Goal: Task Accomplishment & Management: Manage account settings

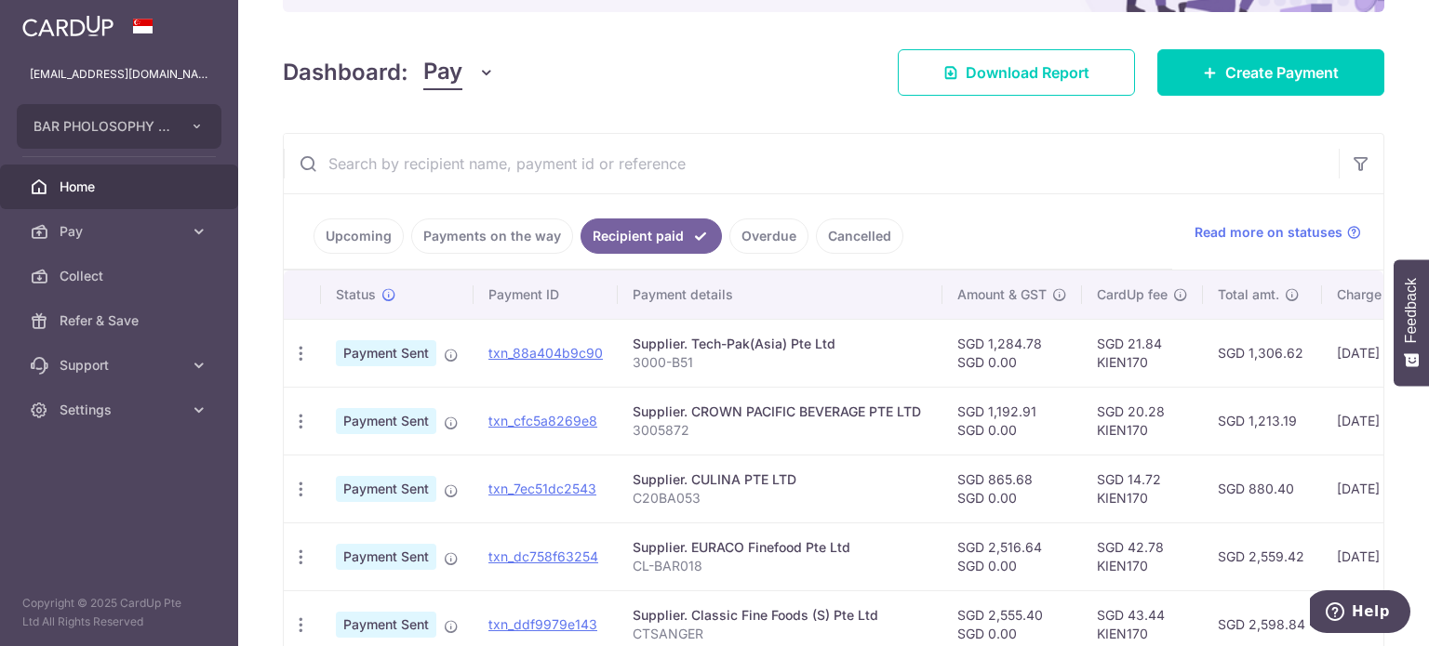
scroll to position [223, 0]
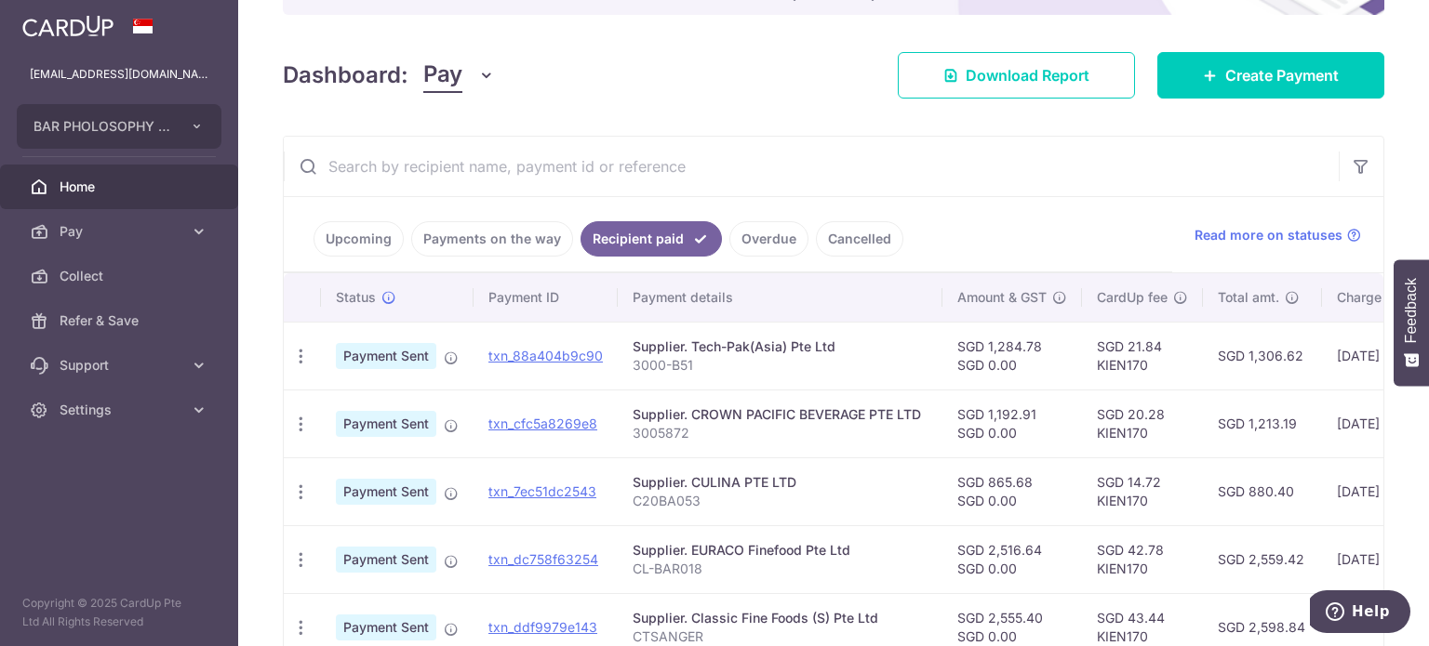
click at [750, 233] on link "Overdue" at bounding box center [768, 238] width 79 height 35
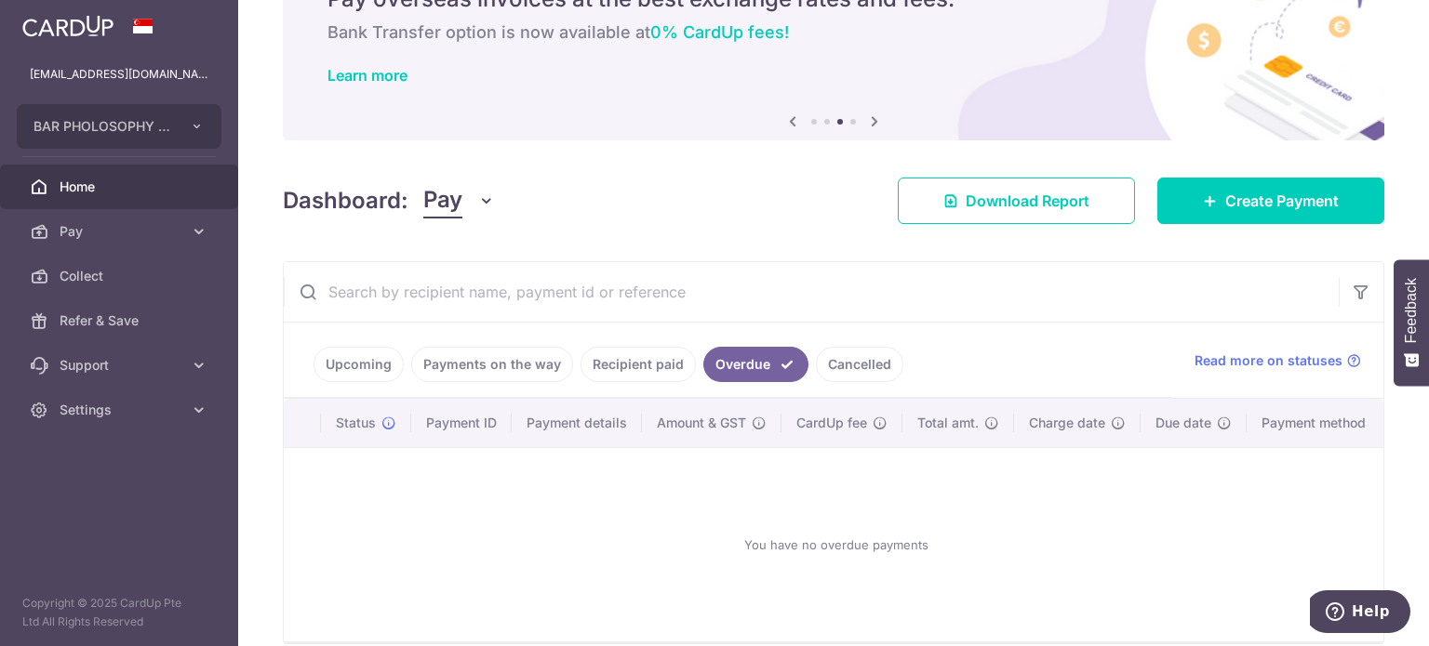
scroll to position [190, 0]
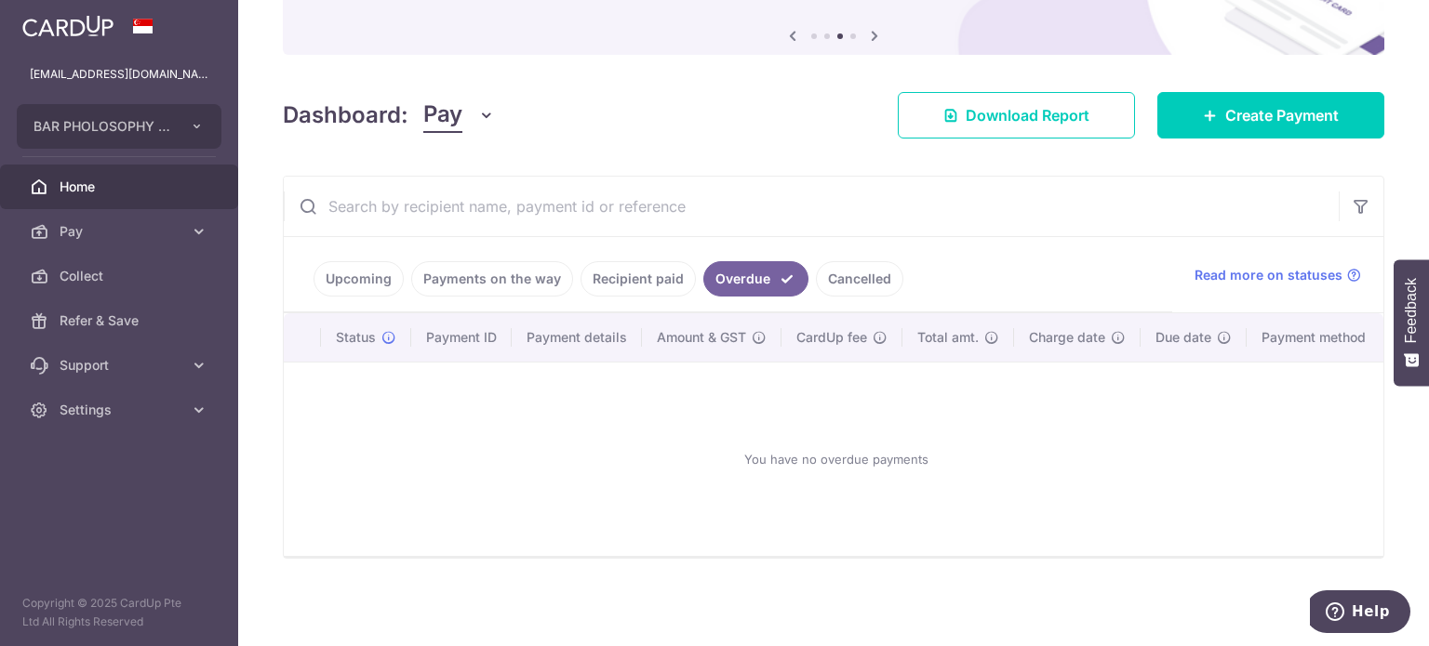
click at [829, 271] on link "Cancelled" at bounding box center [859, 278] width 87 height 35
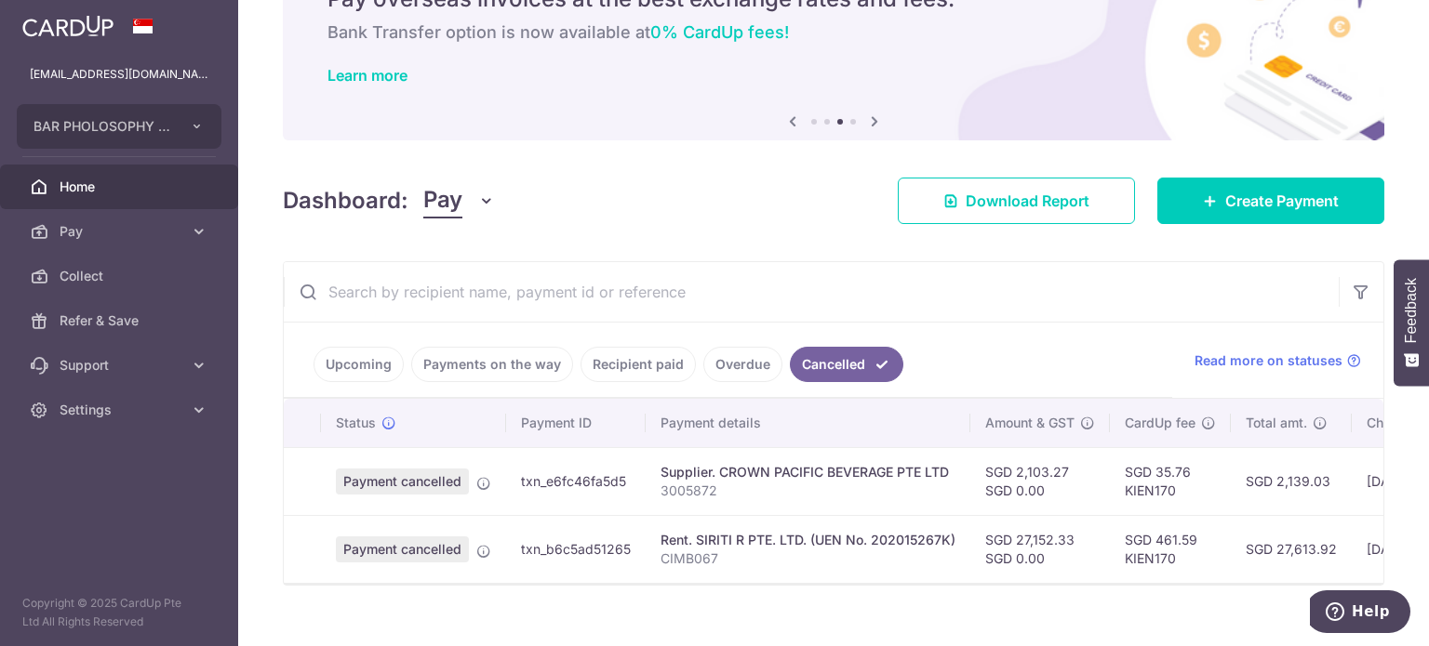
scroll to position [131, 0]
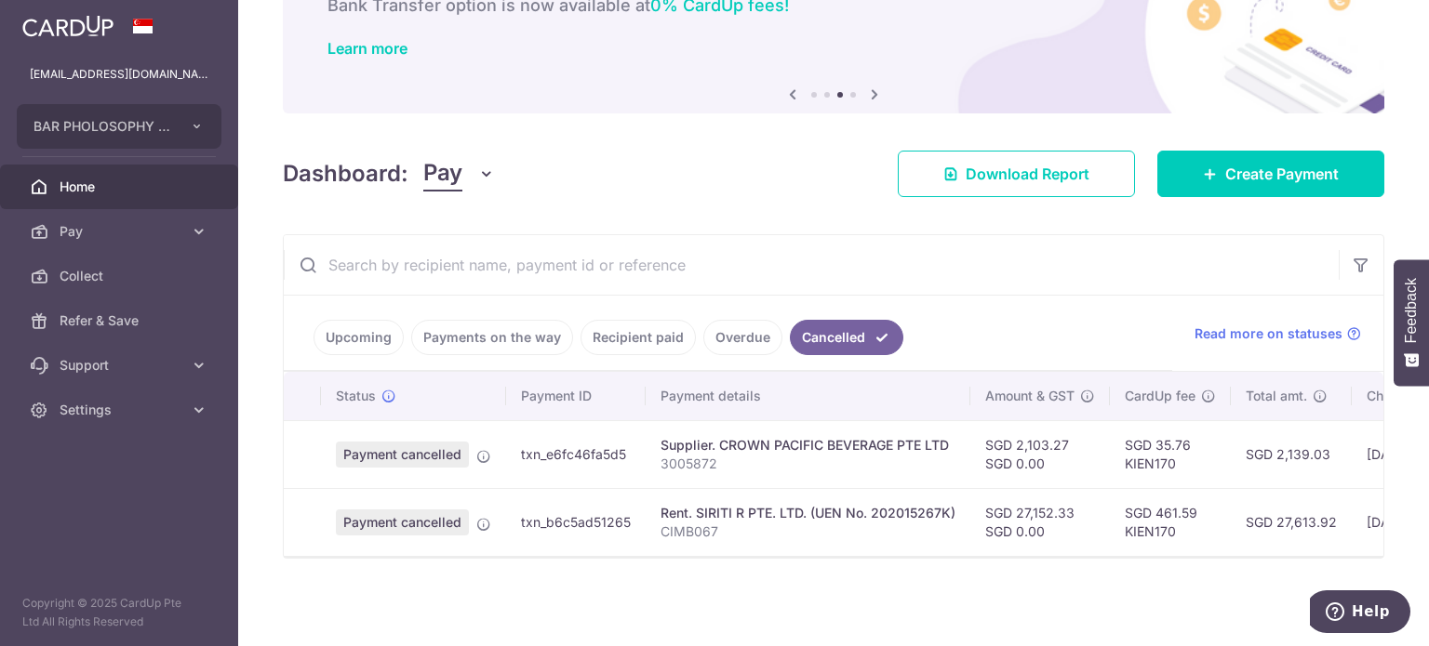
click at [368, 334] on link "Upcoming" at bounding box center [358, 337] width 90 height 35
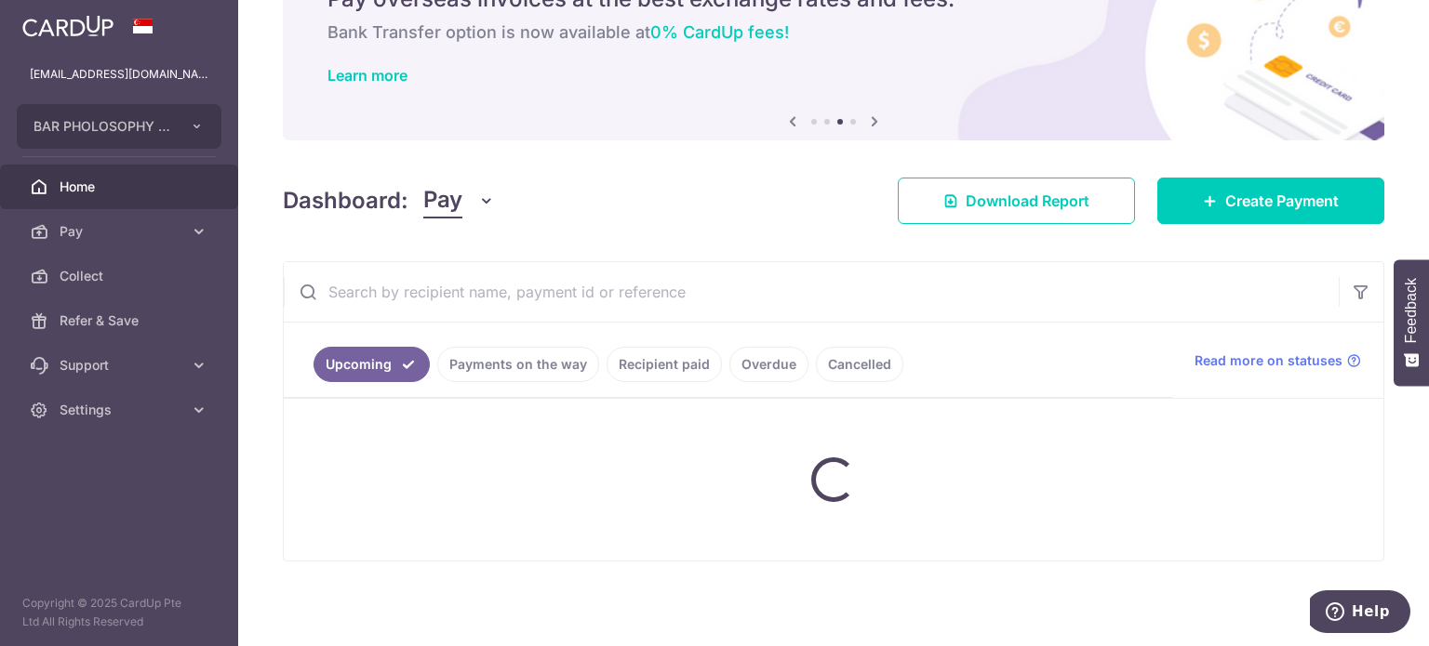
scroll to position [141, 0]
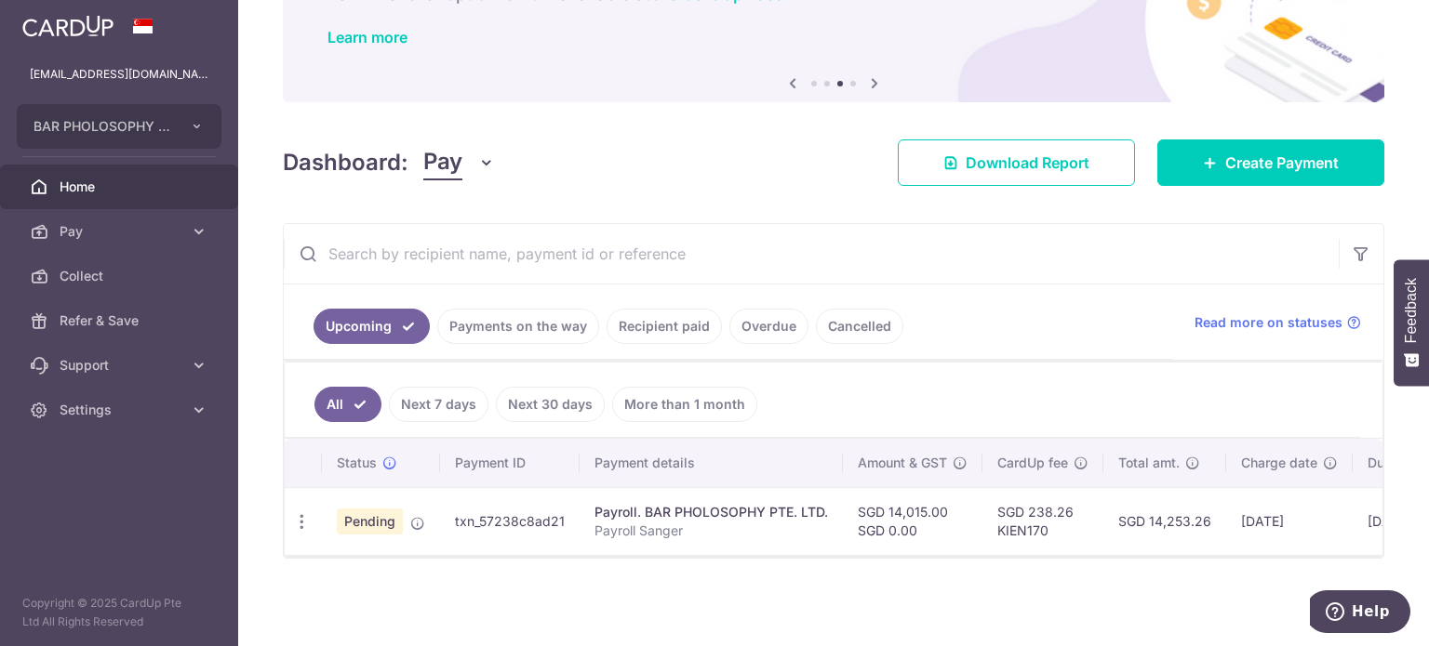
click at [490, 331] on link "Payments on the way" at bounding box center [518, 326] width 162 height 35
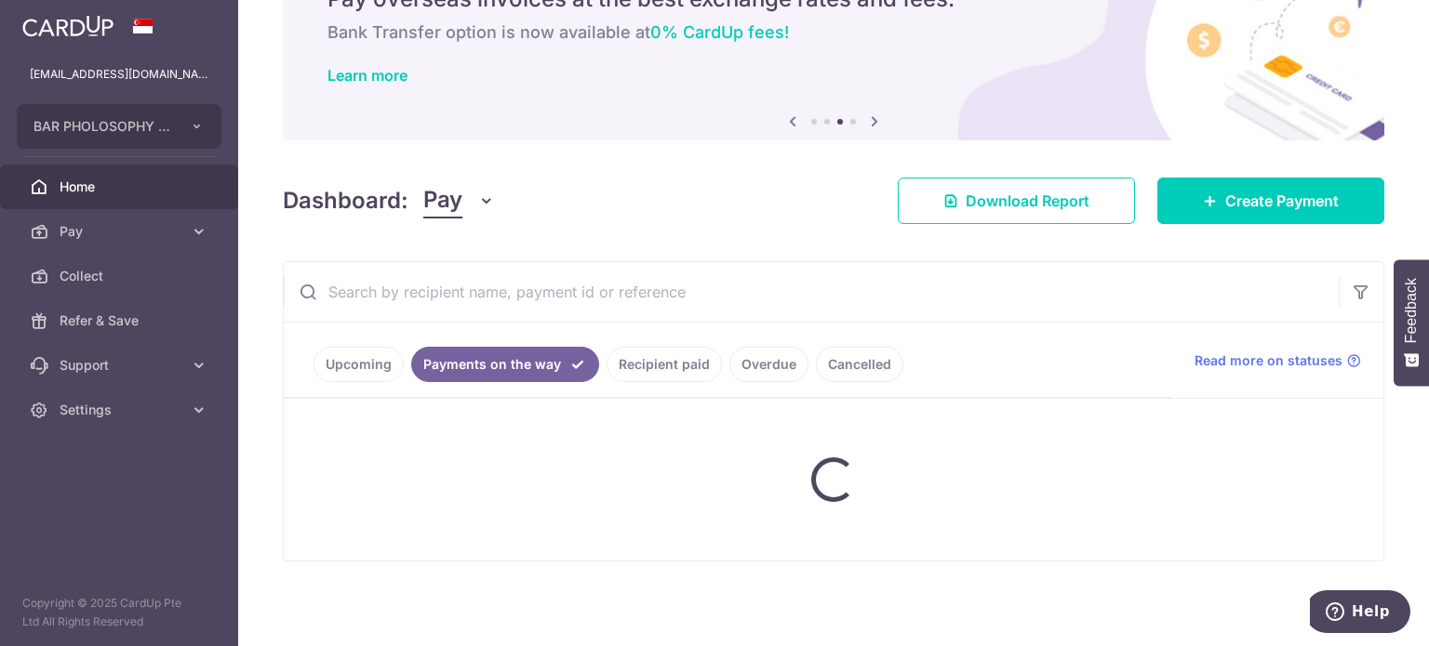
scroll to position [199, 0]
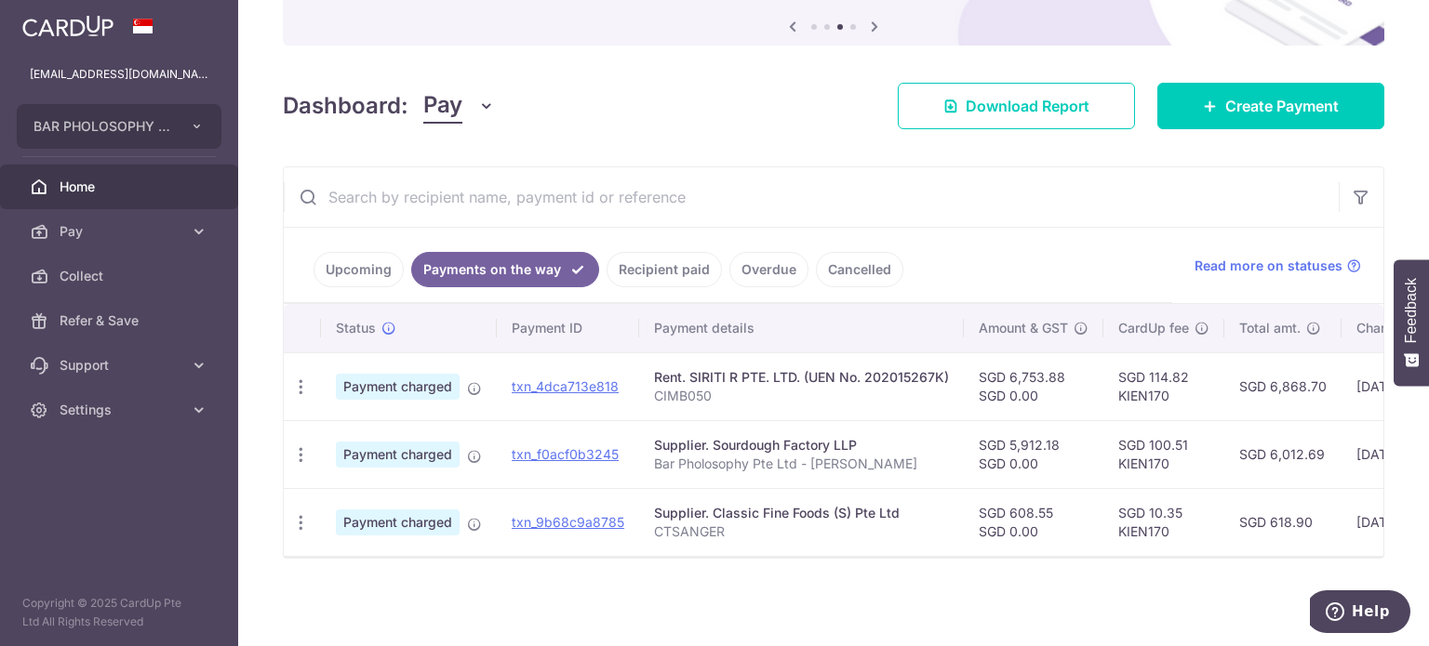
click at [740, 270] on link "Overdue" at bounding box center [768, 269] width 79 height 35
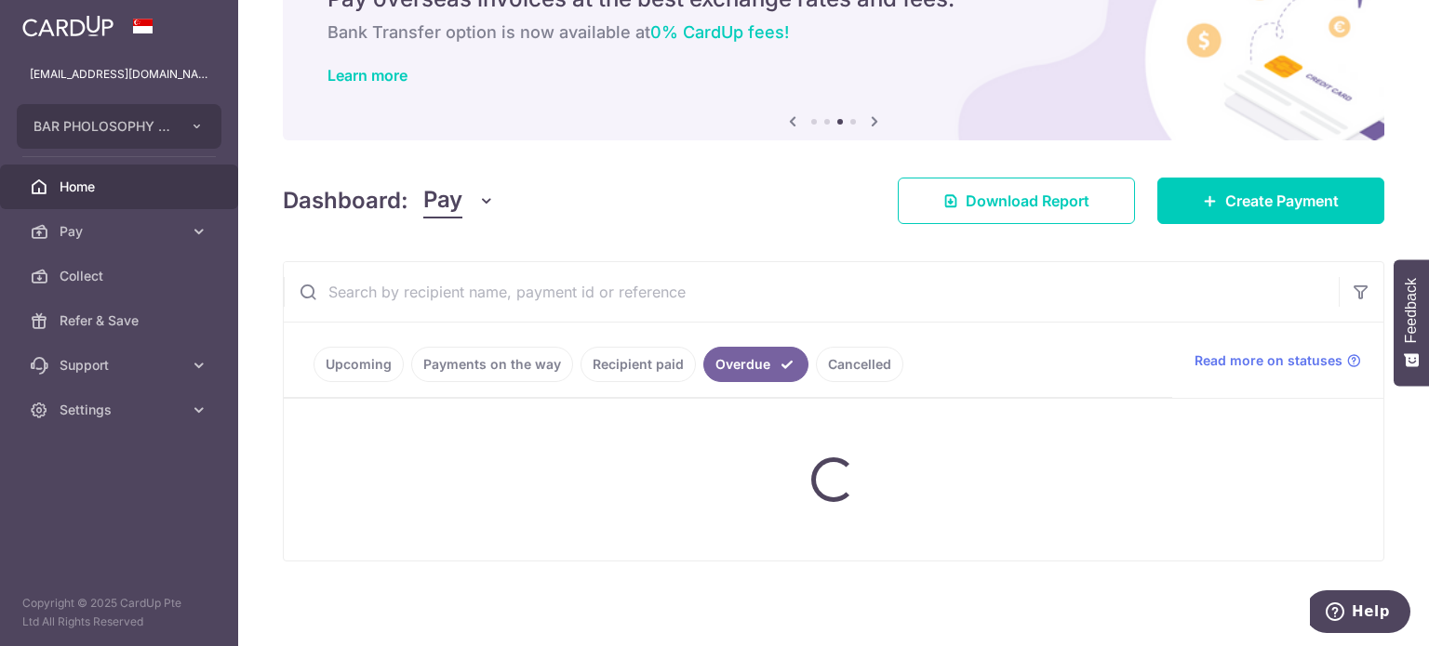
scroll to position [190, 0]
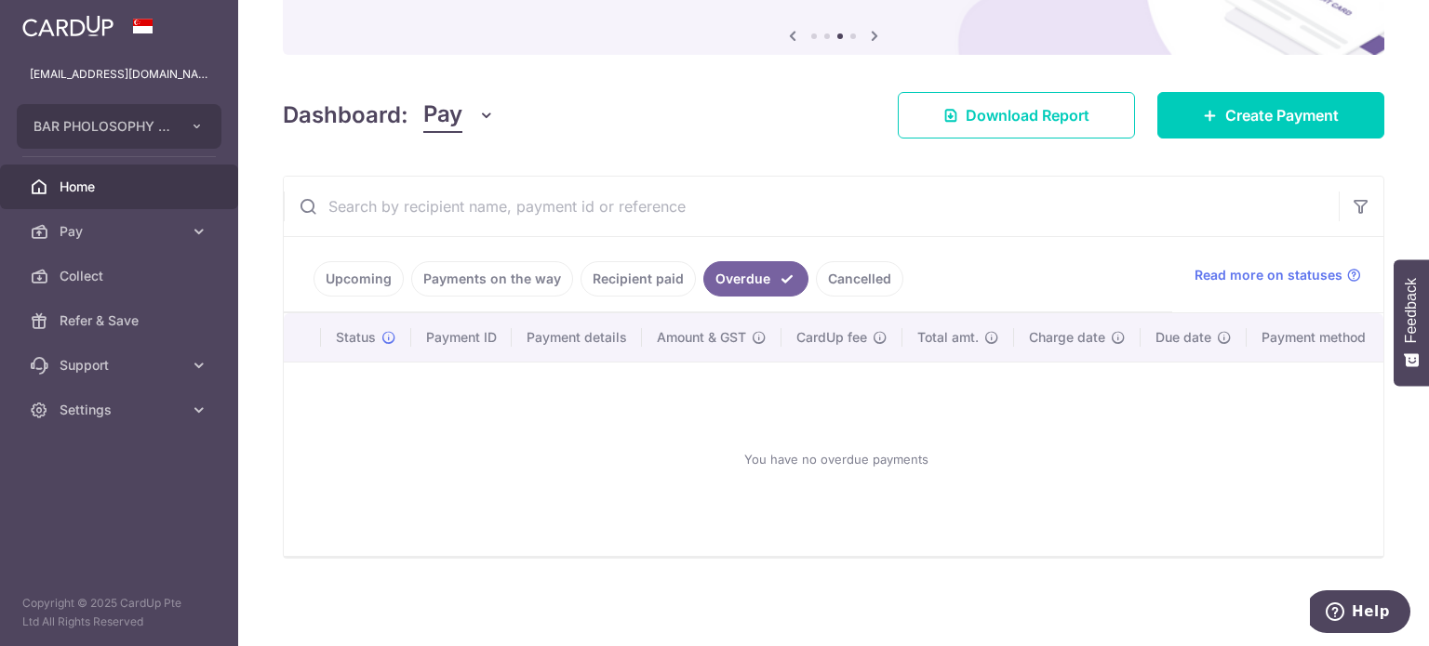
click at [658, 264] on link "Recipient paid" at bounding box center [637, 278] width 115 height 35
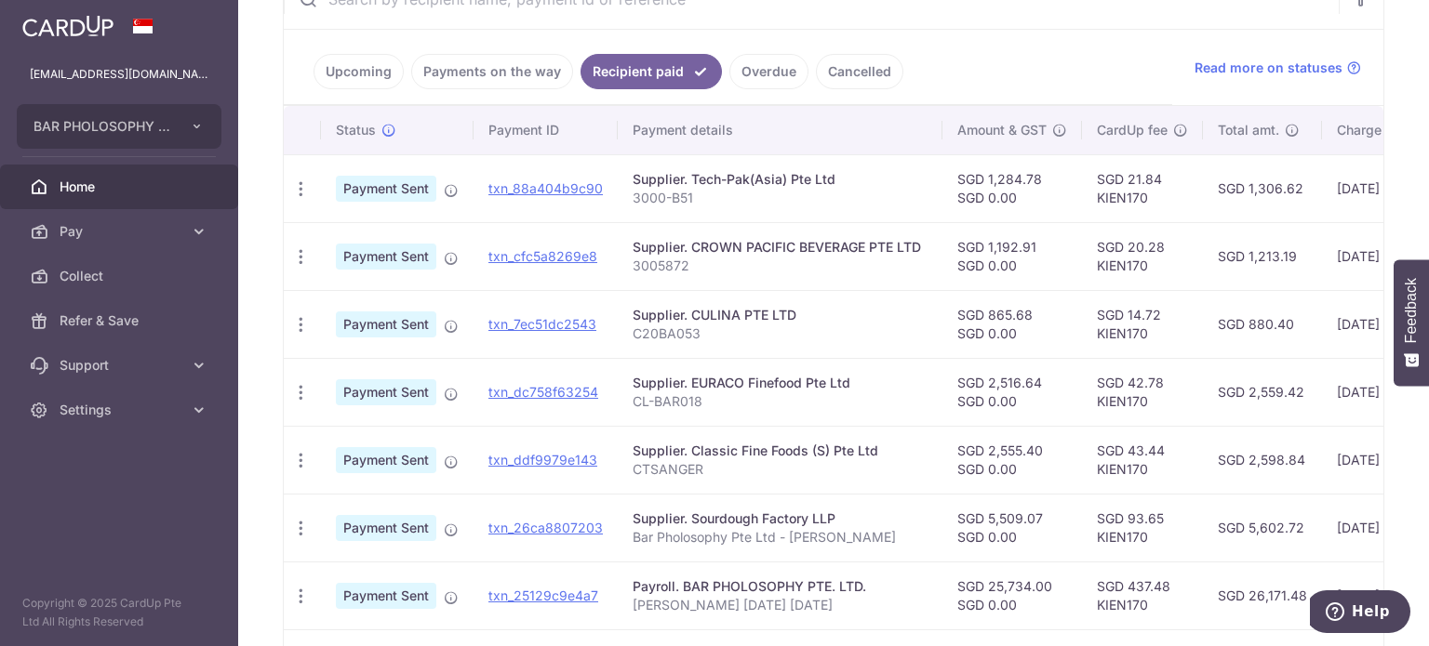
scroll to position [386, 0]
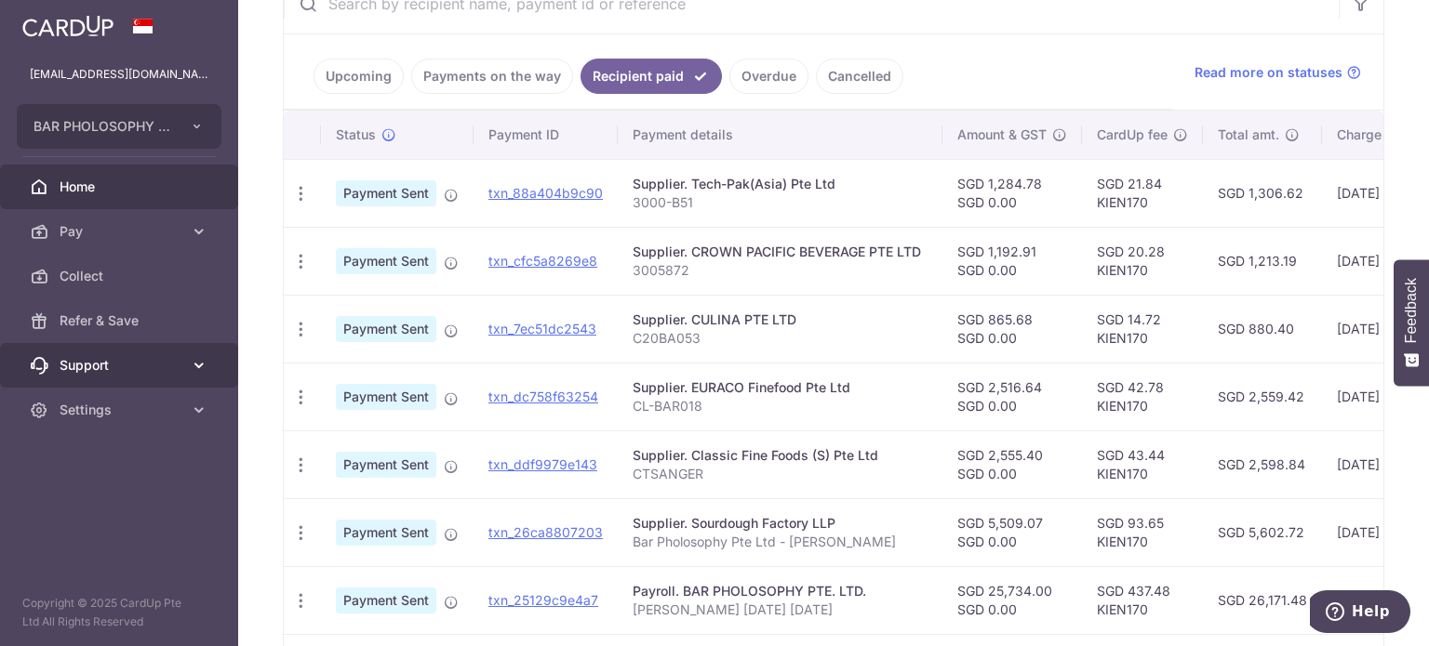
click at [103, 384] on link "Support" at bounding box center [119, 365] width 238 height 45
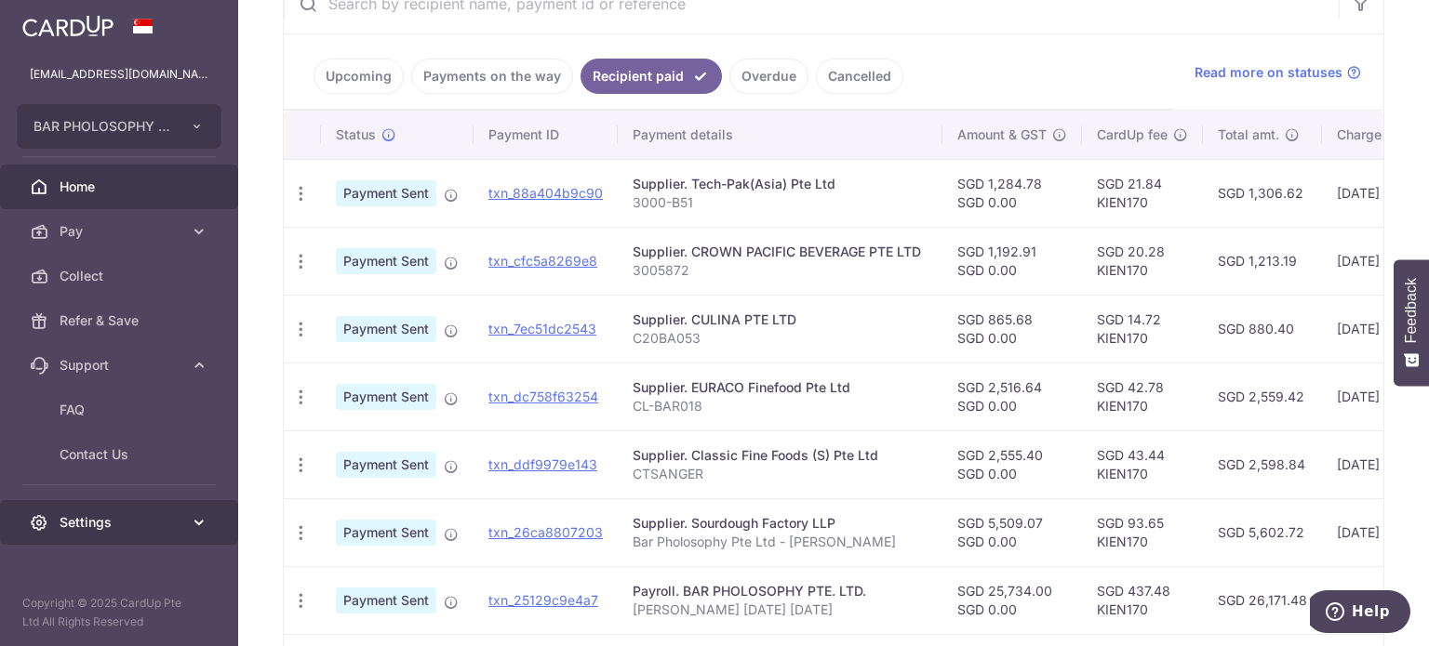
click at [60, 505] on link "Settings" at bounding box center [119, 522] width 238 height 45
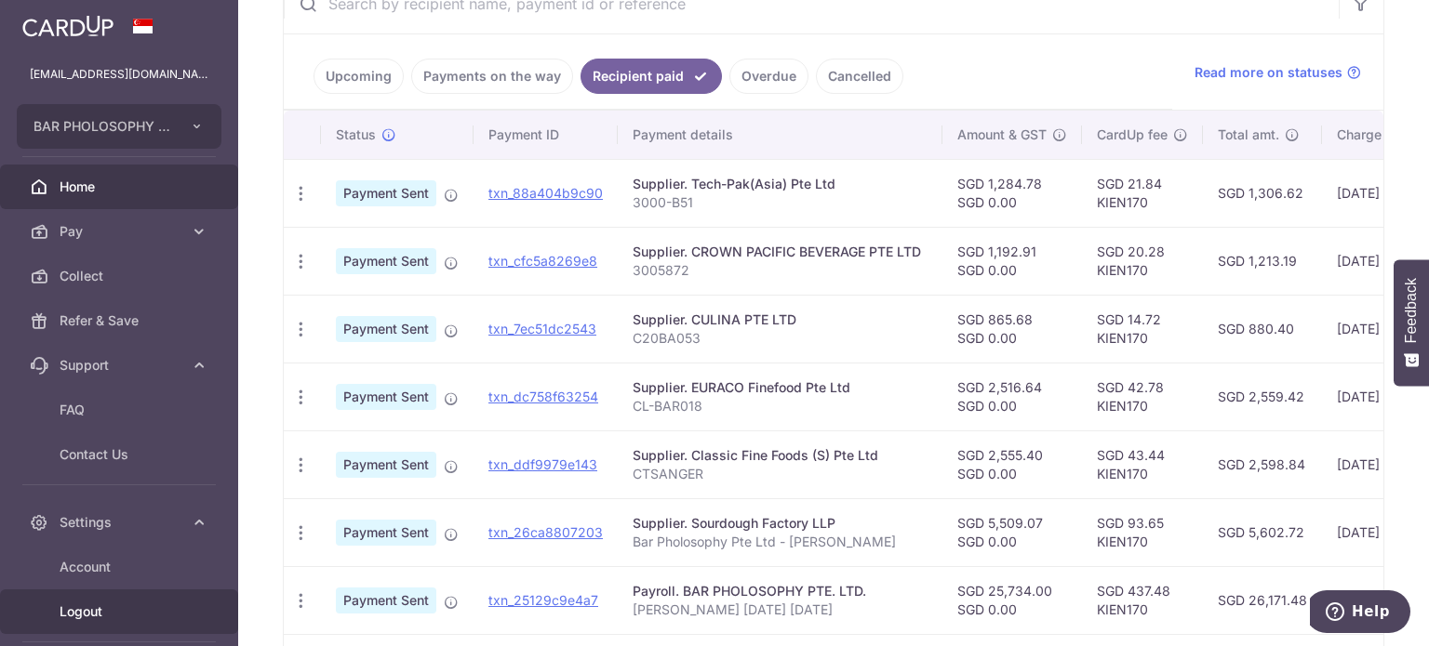
click at [103, 617] on span "Logout" at bounding box center [121, 612] width 123 height 19
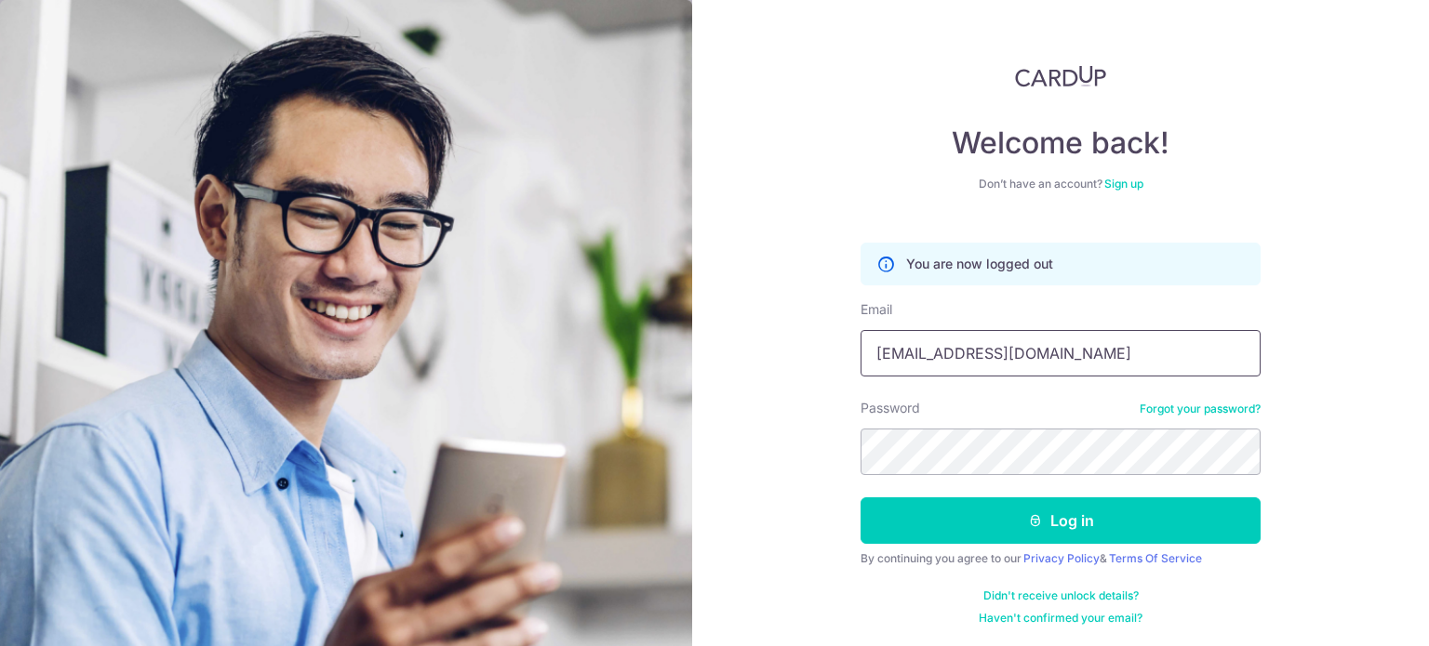
click at [1036, 345] on input "n35513@gmail.com" at bounding box center [1060, 353] width 400 height 47
type input "[EMAIL_ADDRESS][DOMAIN_NAME]"
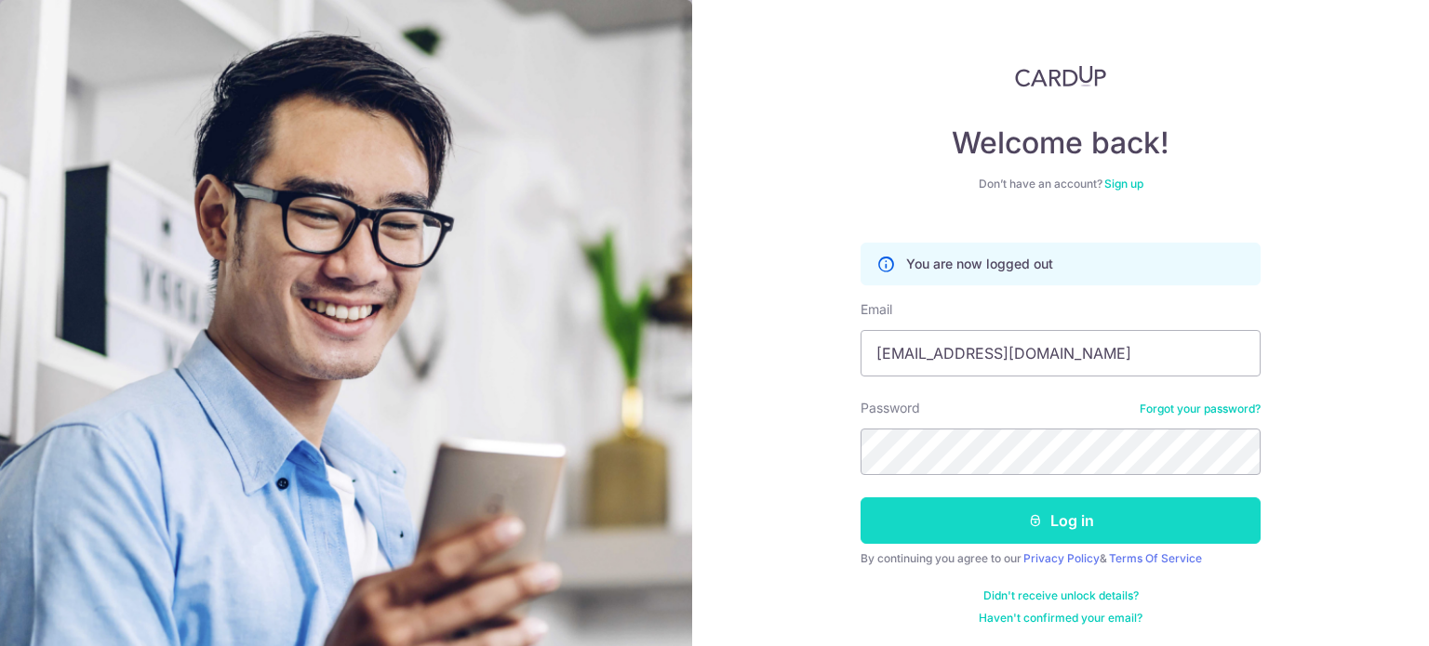
click at [1033, 520] on icon "submit" at bounding box center [1035, 520] width 15 height 15
